Goal: Information Seeking & Learning: Check status

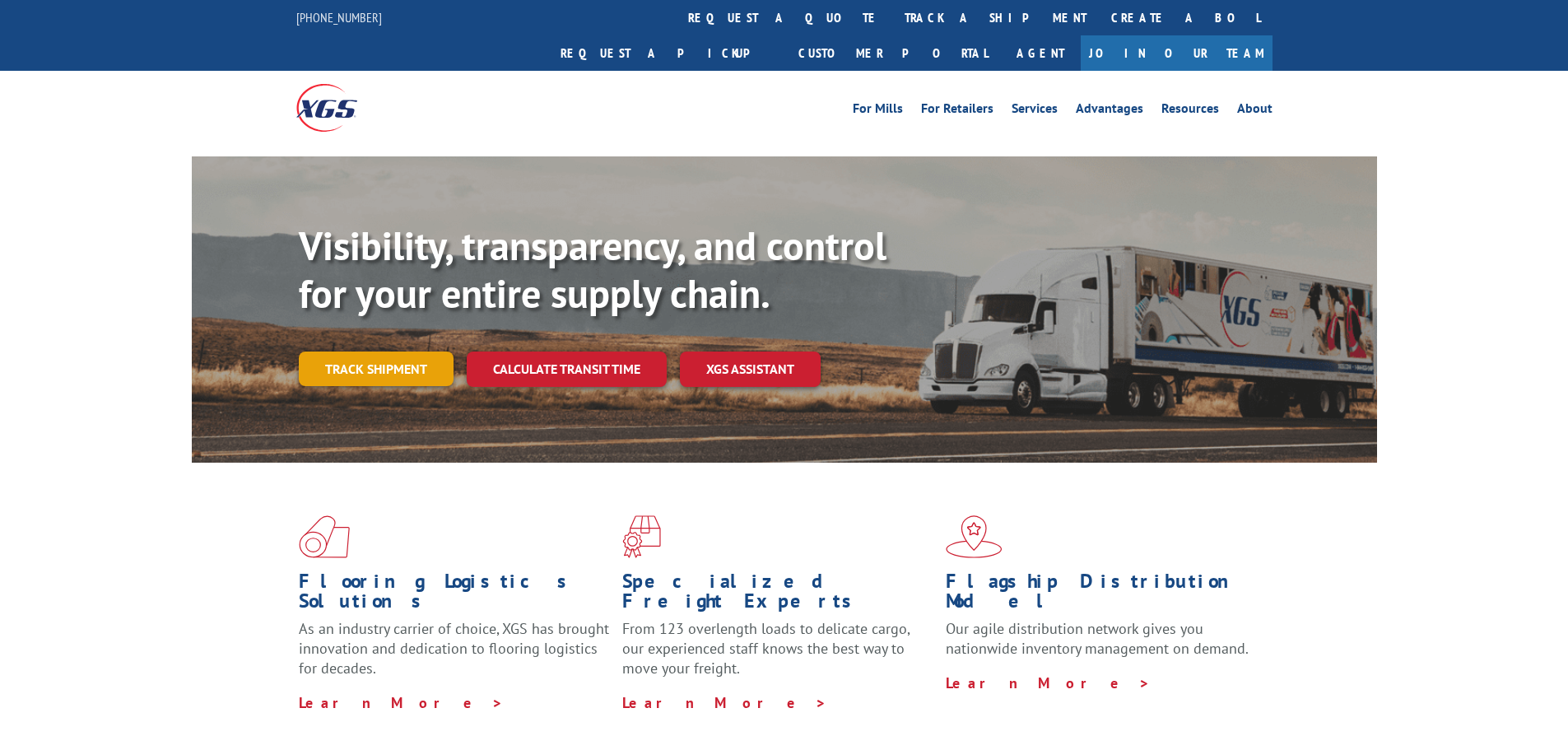
click at [402, 352] on link "Track shipment" at bounding box center [375, 369] width 155 height 34
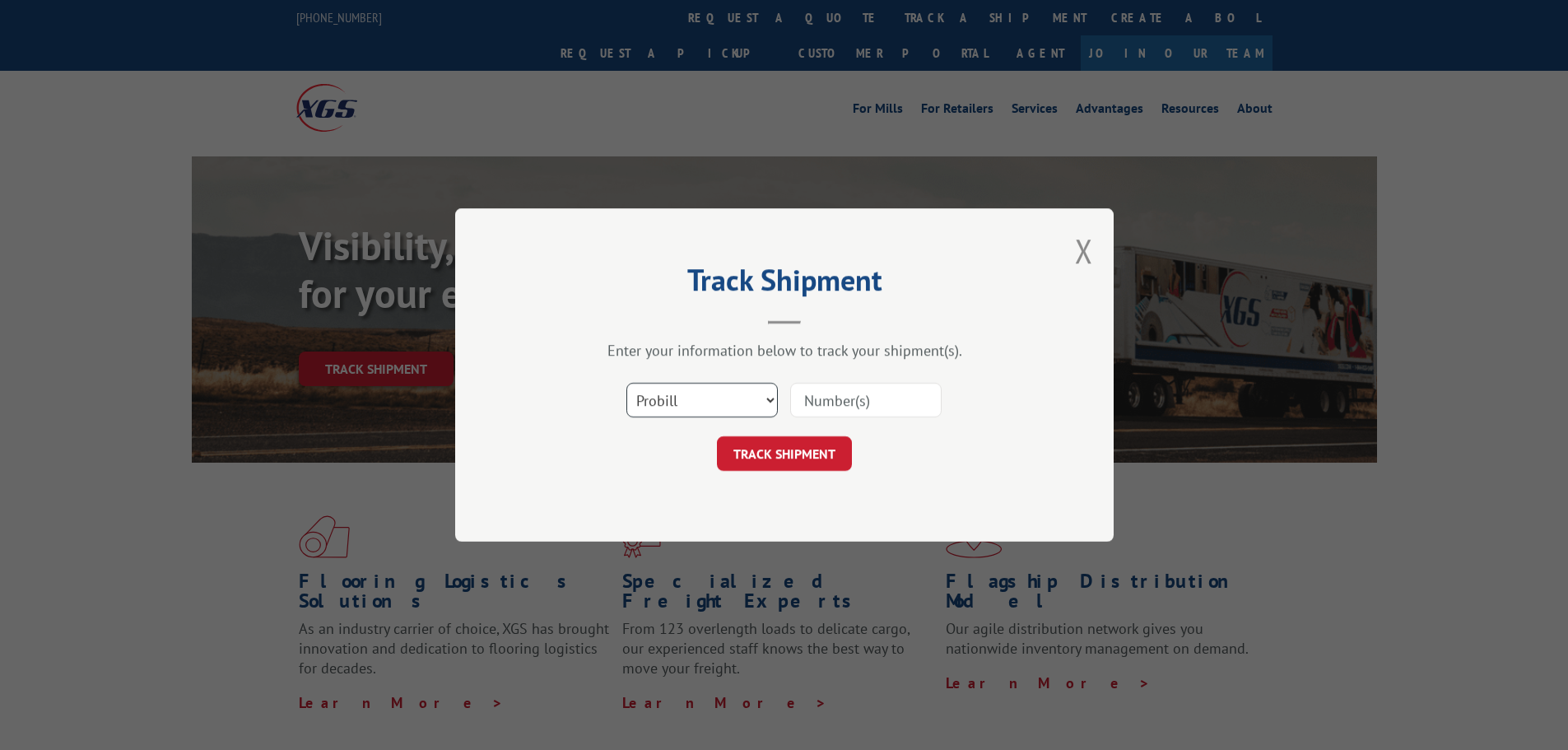
click at [665, 407] on select "Select category... Probill BOL PO" at bounding box center [702, 400] width 152 height 34
select select "bol"
click at [627, 383] on select "Select category... Probill BOL PO" at bounding box center [702, 400] width 152 height 34
drag, startPoint x: 884, startPoint y: 410, endPoint x: 891, endPoint y: 406, distance: 8.1
click at [885, 410] on input at bounding box center [866, 400] width 152 height 34
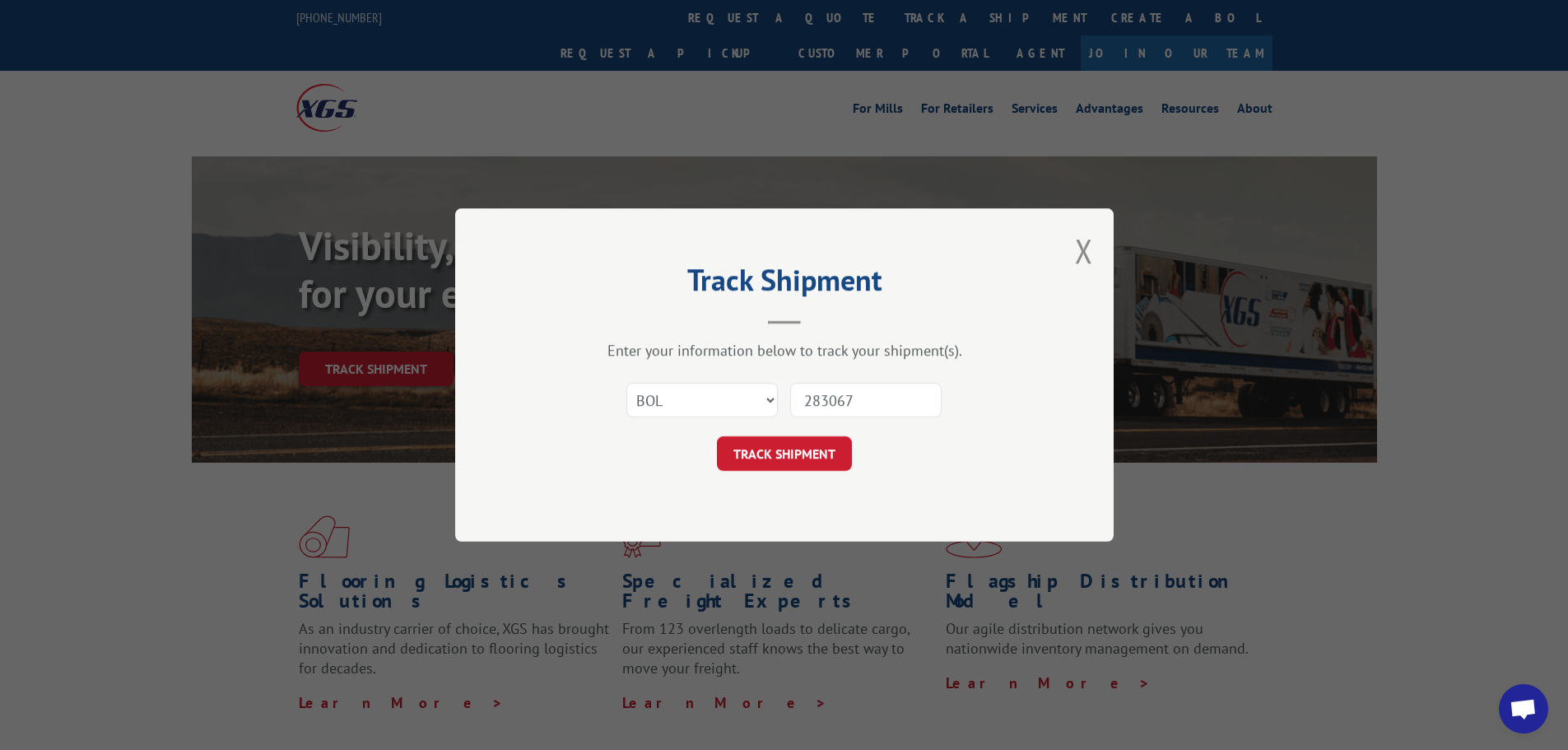
type input "2830675"
click button "TRACK SHIPMENT" at bounding box center [784, 453] width 135 height 34
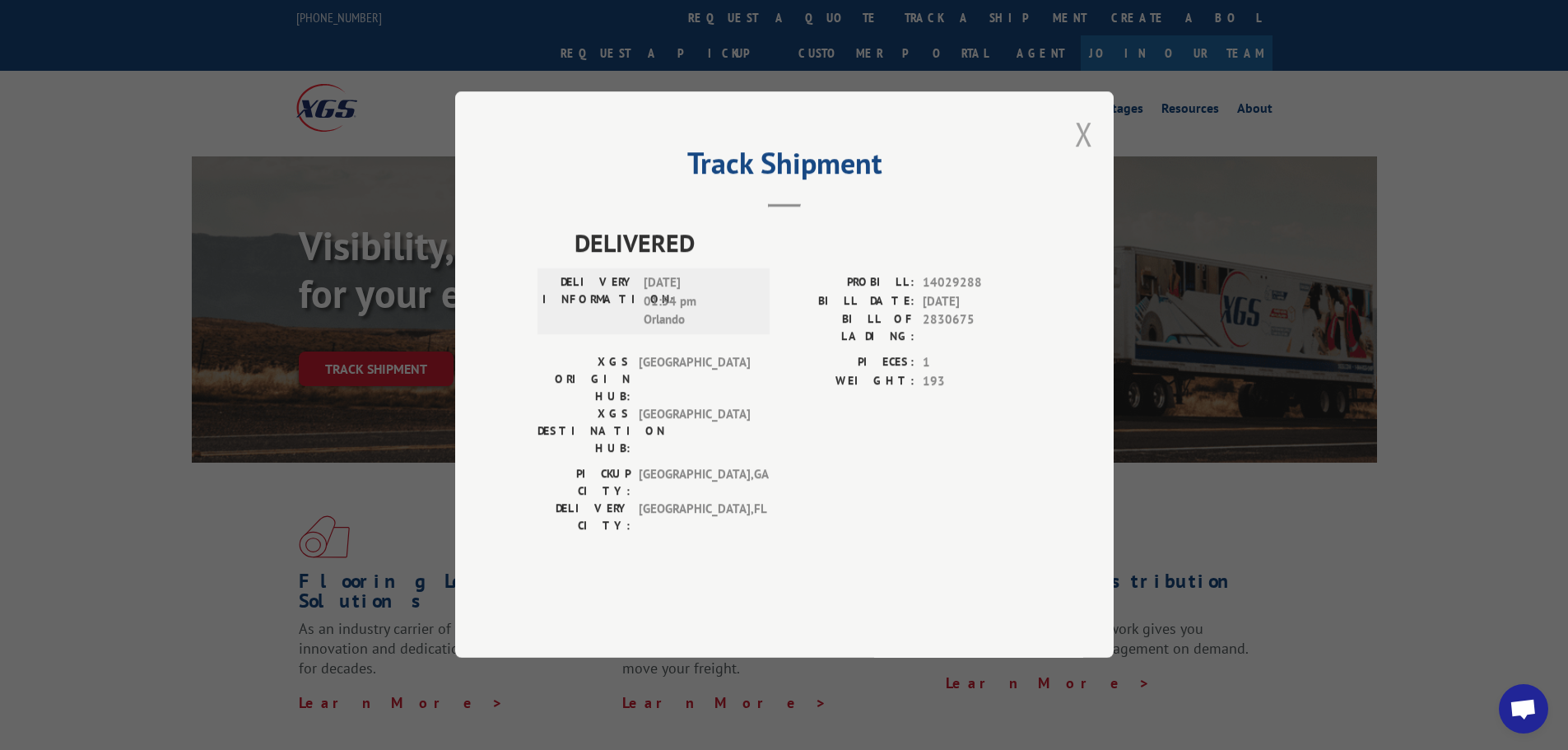
click at [1085, 155] on button "Close modal" at bounding box center [1084, 134] width 18 height 44
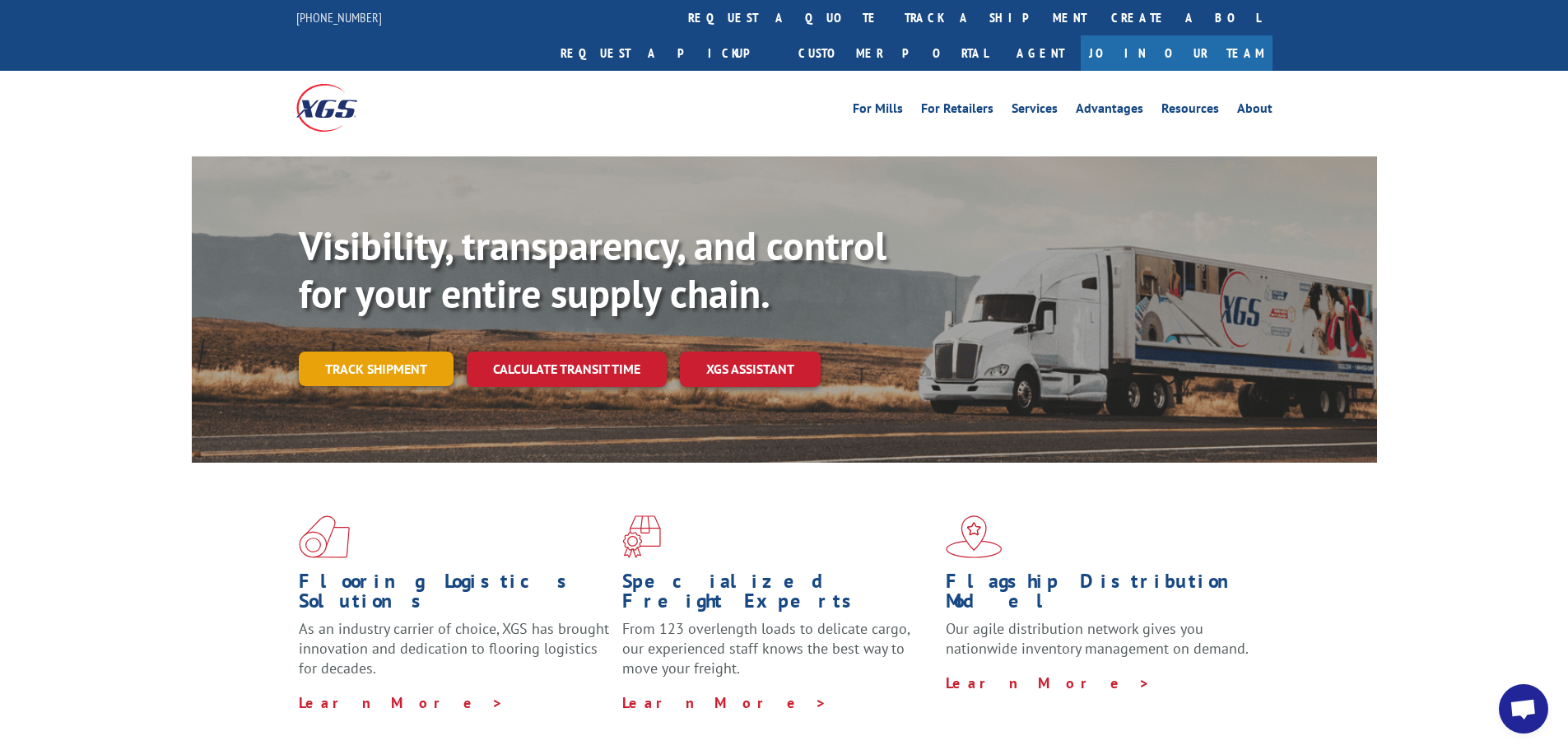
click at [377, 352] on link "Track shipment" at bounding box center [375, 369] width 155 height 34
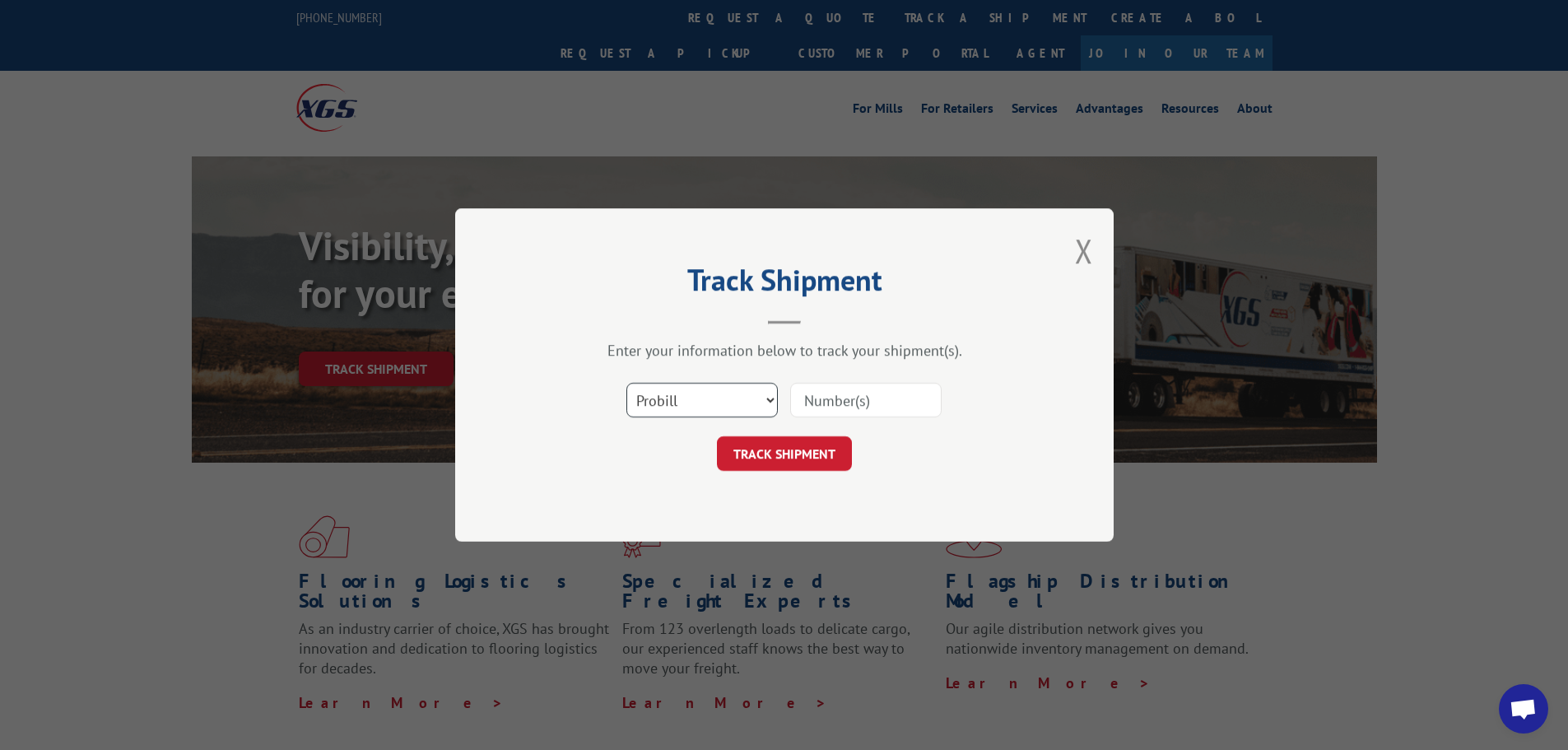
click at [738, 415] on select "Select category... Probill BOL PO" at bounding box center [702, 400] width 152 height 34
select select "bol"
click at [627, 383] on select "Select category... Probill BOL PO" at bounding box center [702, 400] width 152 height 34
click at [830, 399] on input at bounding box center [866, 400] width 152 height 34
type input "2830675"
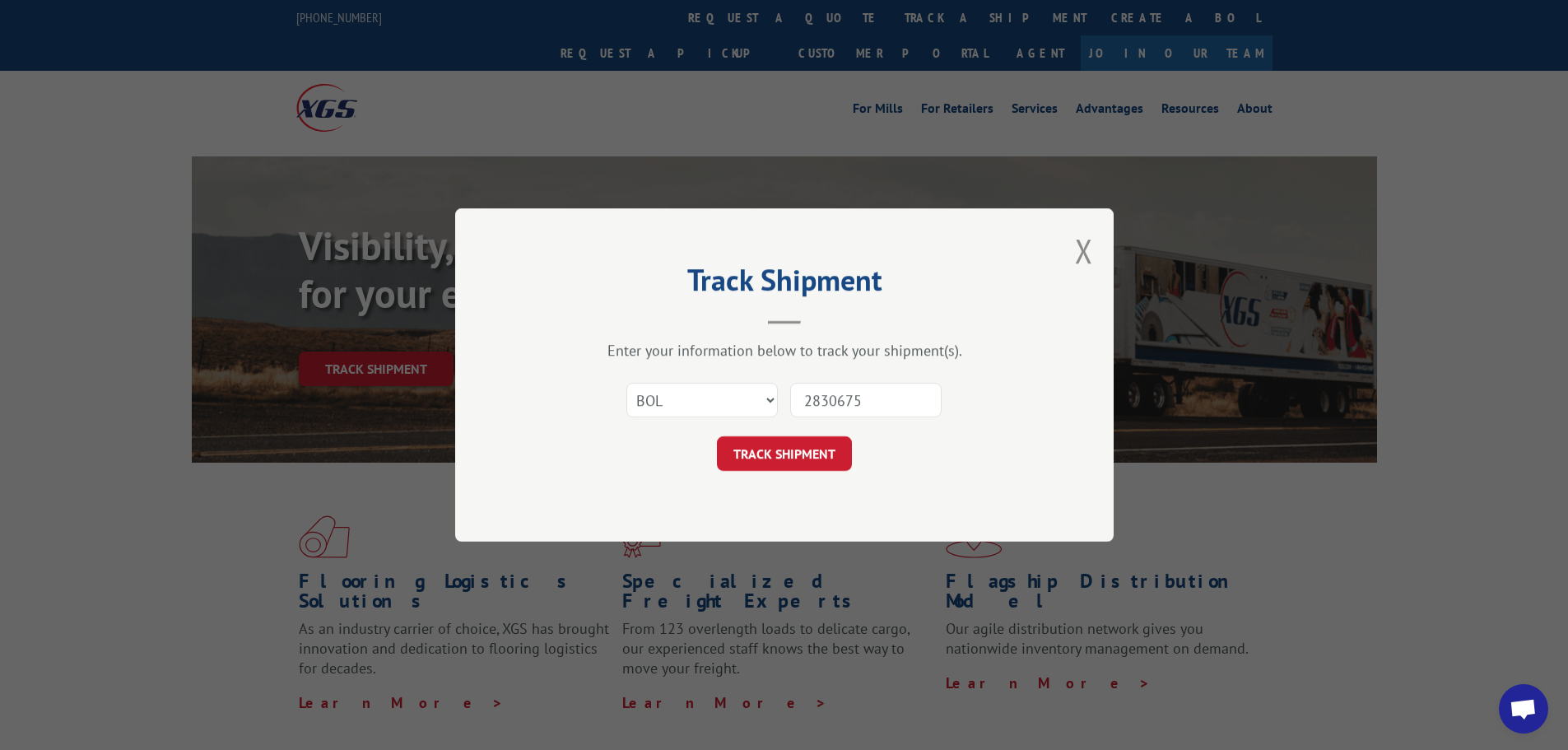
click button "TRACK SHIPMENT" at bounding box center [784, 453] width 135 height 34
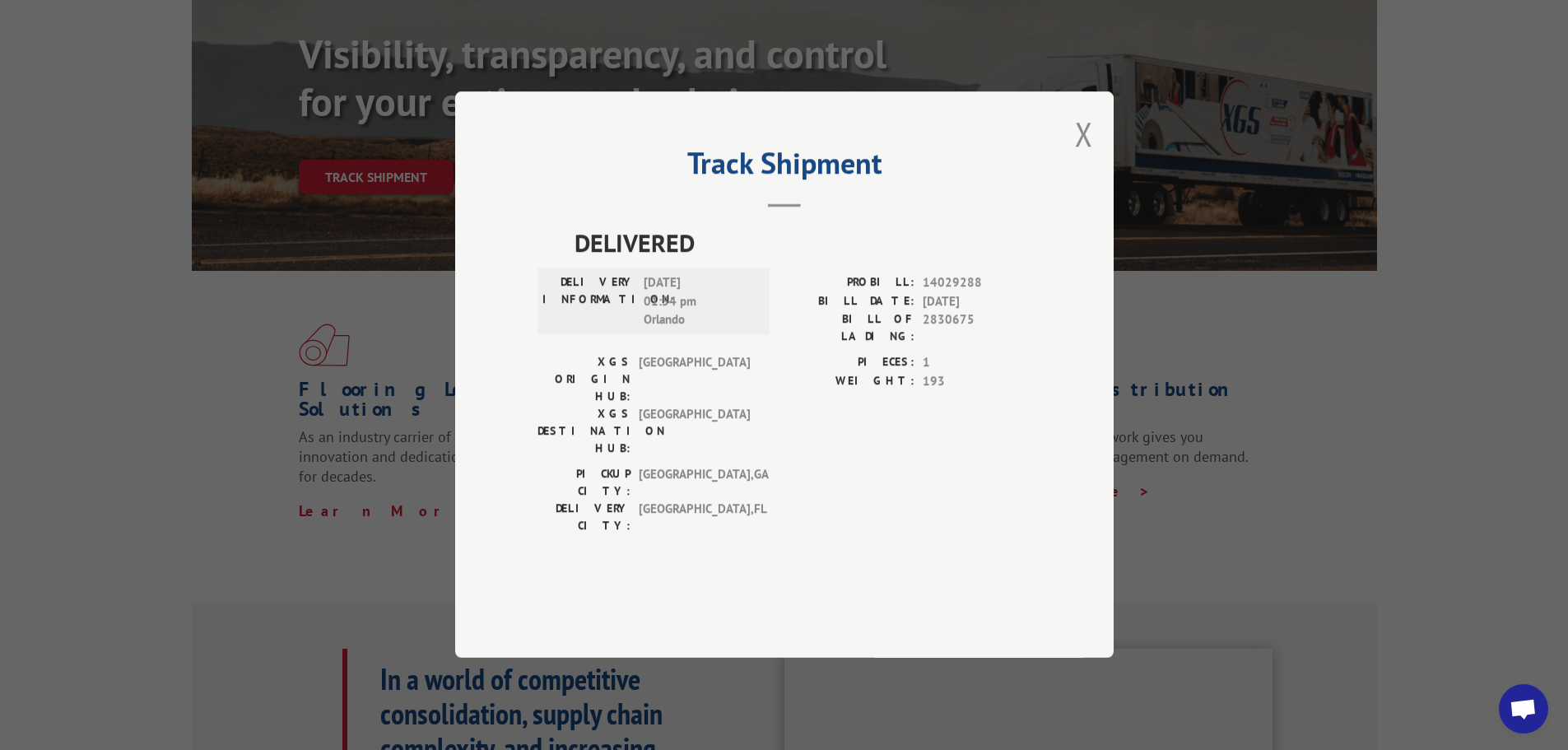
scroll to position [165, 0]
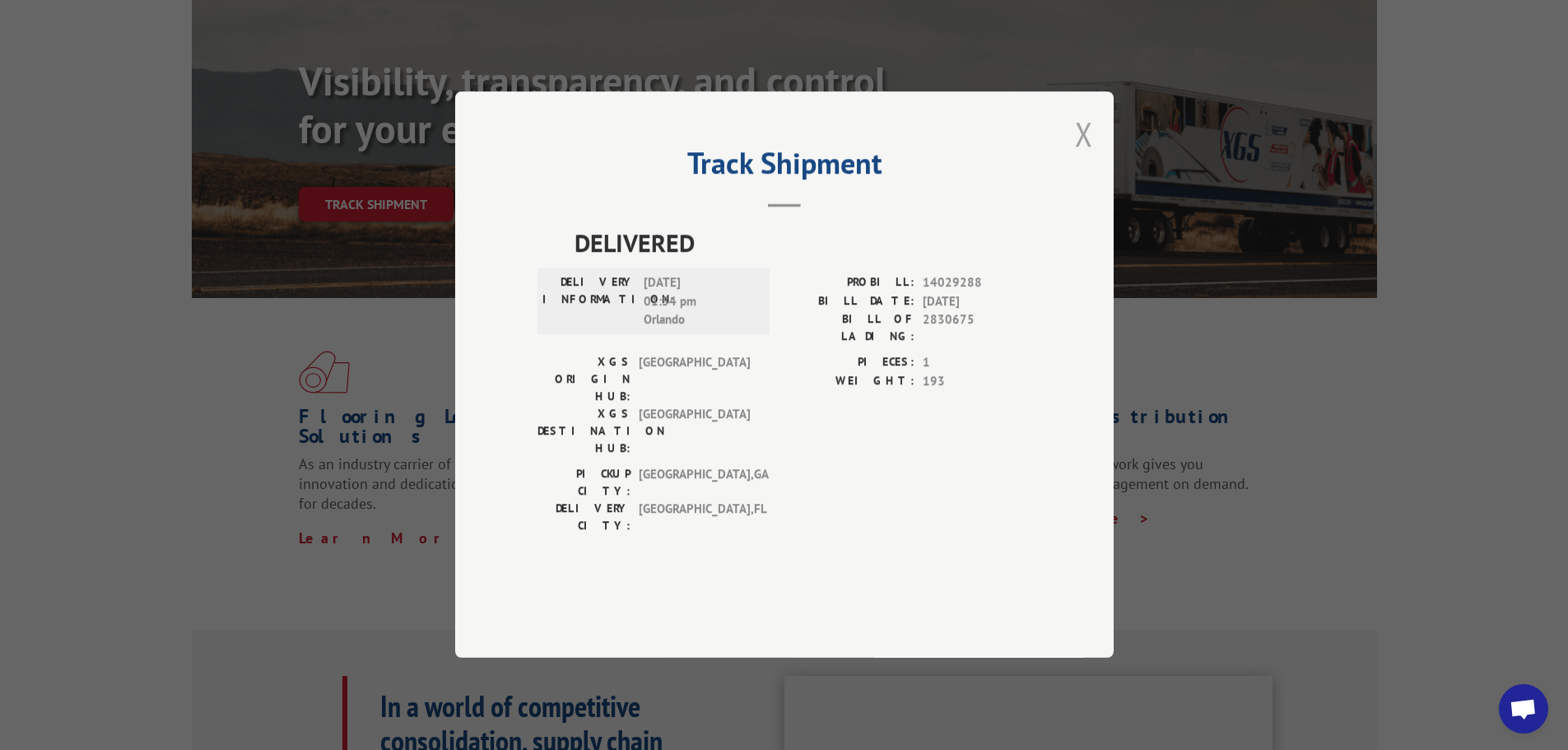
click at [1078, 155] on button "Close modal" at bounding box center [1084, 134] width 18 height 44
